Goal: Find specific fact: Find contact information

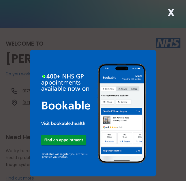
scroll to position [48, 0]
click at [168, 11] on strong "X" at bounding box center [171, 12] width 7 height 14
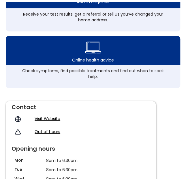
scroll to position [403, 0]
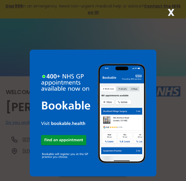
click at [167, 14] on div "X" at bounding box center [171, 15] width 12 height 12
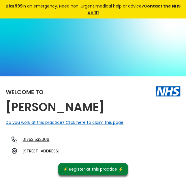
drag, startPoint x: 142, startPoint y: 151, endPoint x: 37, endPoint y: 154, distance: 105.0
click at [37, 154] on div "Welcome to [PERSON_NAME] Do you work at this practice? Click here to claim this…" at bounding box center [93, 128] width 174 height 93
copy link "[STREET_ADDRESS]"
